Goal: Transaction & Acquisition: Purchase product/service

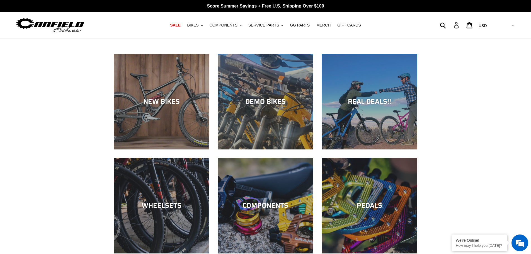
click at [460, 27] on icon at bounding box center [456, 25] width 6 height 6
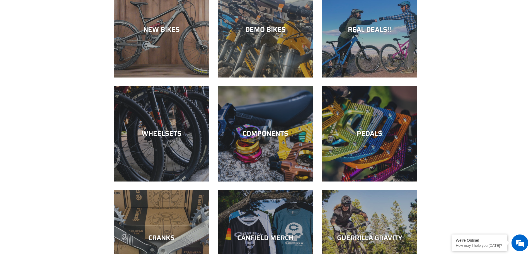
scroll to position [84, 0]
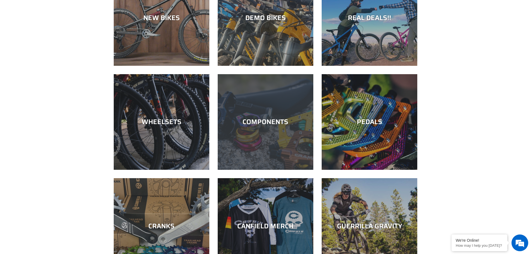
click at [284, 120] on div "COMPONENTS" at bounding box center [266, 122] width 96 height 8
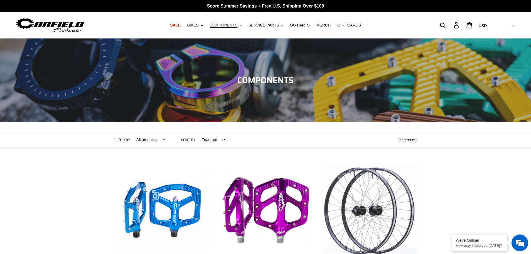
click at [237, 26] on span "COMPONENTS" at bounding box center [224, 25] width 28 height 5
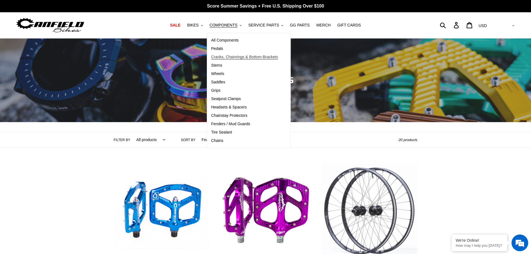
click at [243, 58] on span "Cranks, Chainrings & Bottom-Brackets" at bounding box center [244, 57] width 67 height 5
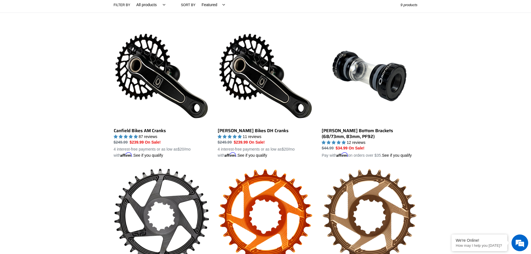
scroll to position [139, 0]
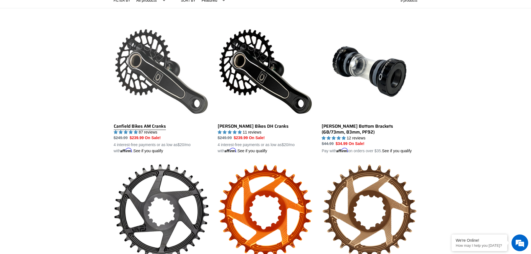
click at [161, 125] on link "Canfield Bikes AM Cranks" at bounding box center [162, 89] width 96 height 131
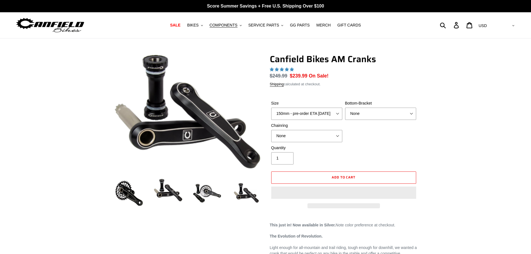
select select "highest-rating"
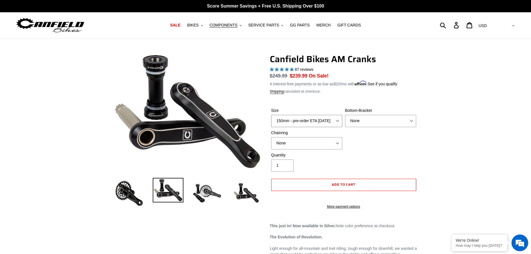
click at [338, 120] on select "150mm - pre-order ETA [DATE] 155mm - pre-order ETA [DATE] 160mm - pre-order ETA…" at bounding box center [306, 121] width 71 height 12
